Goal: Information Seeking & Learning: Check status

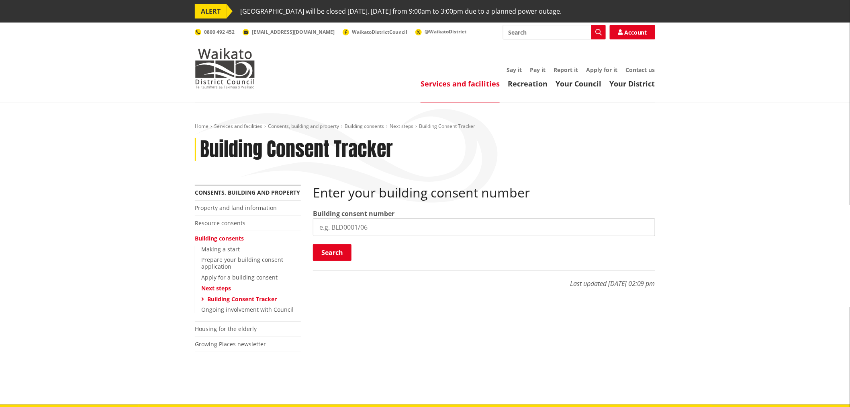
drag, startPoint x: 342, startPoint y: 223, endPoint x: 342, endPoint y: 232, distance: 8.8
click at [342, 223] on input "search" at bounding box center [484, 227] width 342 height 18
paste input "BLD0206/26"
type input "BLD0206/26"
click at [340, 247] on button "Search" at bounding box center [332, 252] width 39 height 17
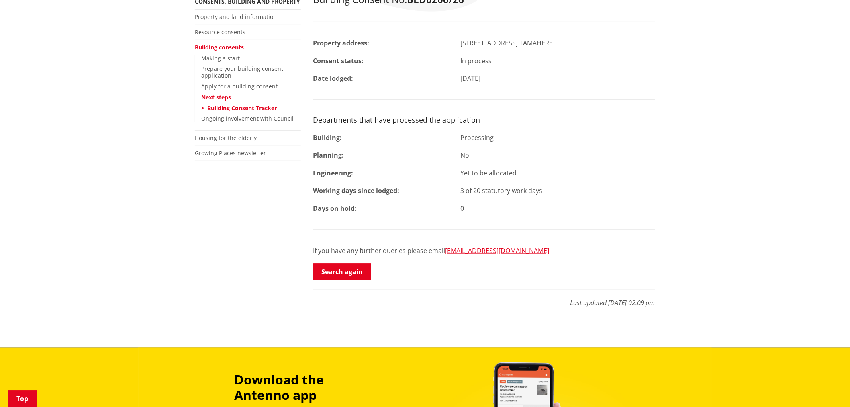
scroll to position [268, 0]
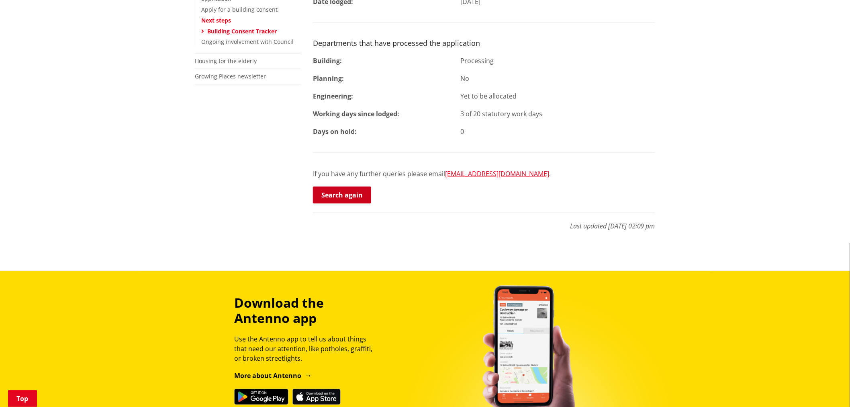
click at [334, 199] on link "Search again" at bounding box center [342, 194] width 58 height 17
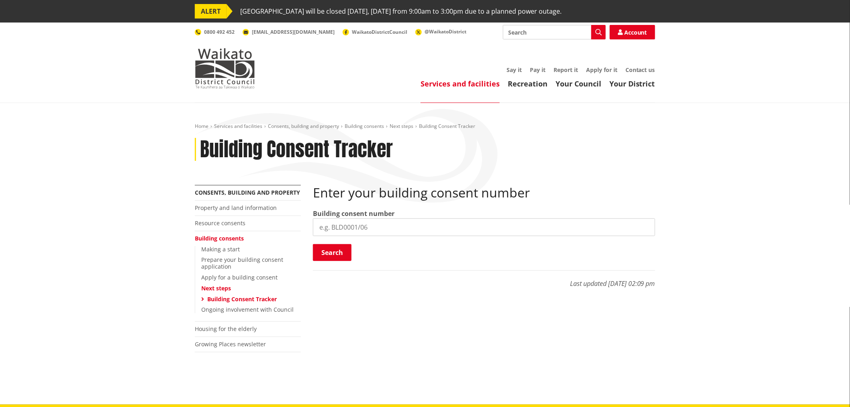
click at [333, 232] on input "search" at bounding box center [484, 227] width 342 height 18
paste input "BLD0172/26"
type input "BLD0172/26"
click at [323, 248] on button "Search" at bounding box center [332, 252] width 39 height 17
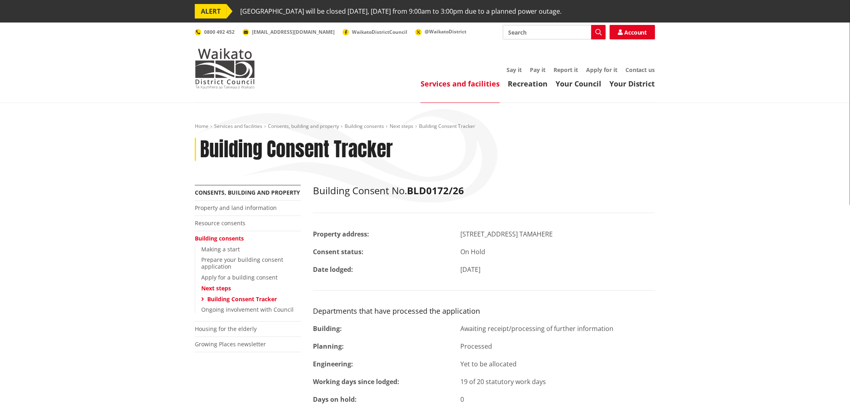
drag, startPoint x: 605, startPoint y: 326, endPoint x: 464, endPoint y: 321, distance: 141.1
click at [464, 321] on div "Building Consent No. BLD0172/26 Property address: 92 Tamahere Drive TAMAHERE Co…" at bounding box center [484, 328] width 342 height 287
click at [461, 330] on div "Awaiting receipt/processing of further information" at bounding box center [558, 329] width 207 height 10
drag, startPoint x: 458, startPoint y: 330, endPoint x: 614, endPoint y: 329, distance: 155.5
click at [614, 329] on div "Awaiting receipt/processing of further information" at bounding box center [558, 329] width 207 height 10
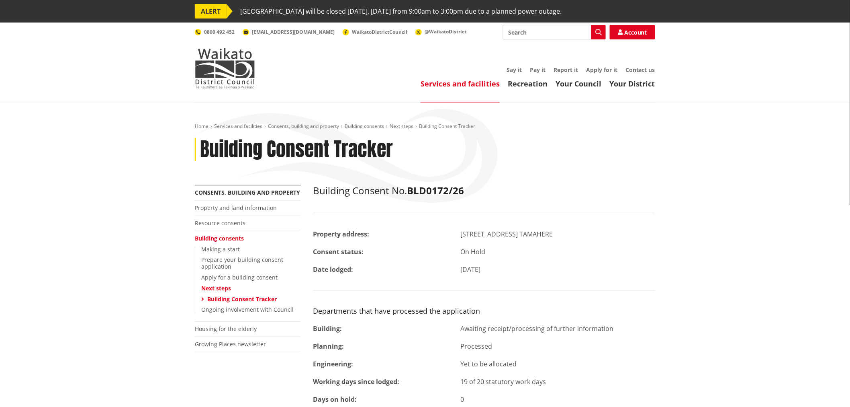
copy div "Awaiting receipt/processing of further information"
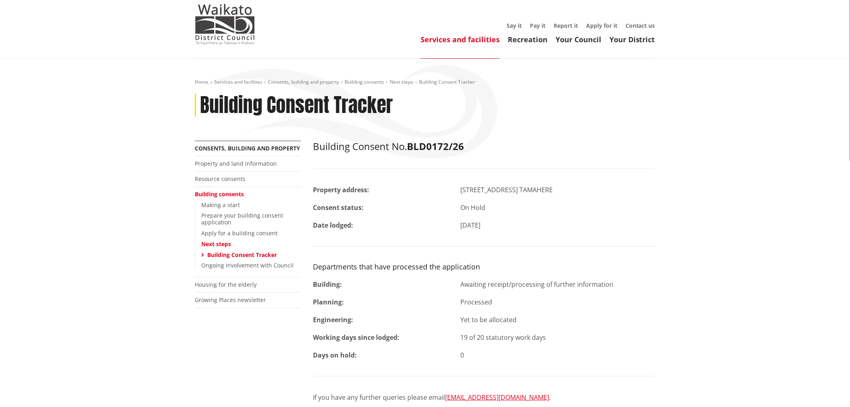
scroll to position [134, 0]
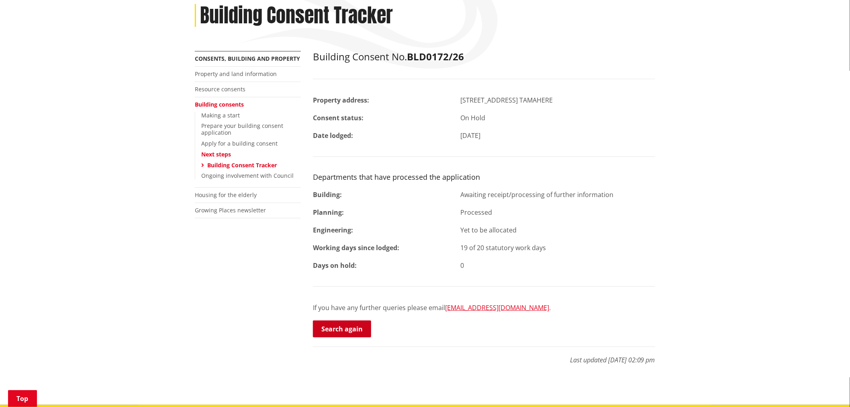
click at [339, 328] on link "Search again" at bounding box center [342, 328] width 58 height 17
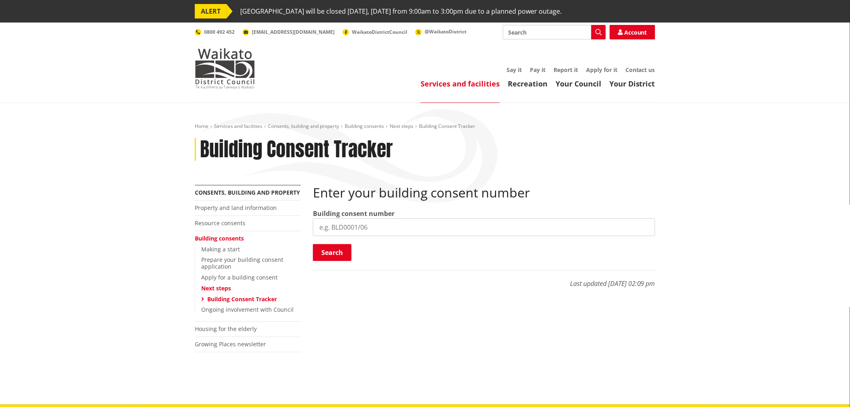
click at [352, 227] on input "search" at bounding box center [484, 227] width 342 height 18
paste input "BLD0260/26"
type input "BLD0260/26"
click at [339, 252] on button "Search" at bounding box center [332, 252] width 39 height 17
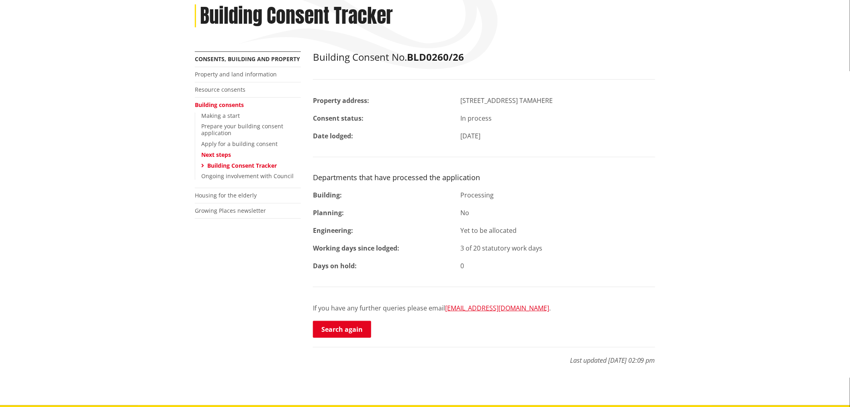
scroll to position [134, 0]
